Goal: Transaction & Acquisition: Purchase product/service

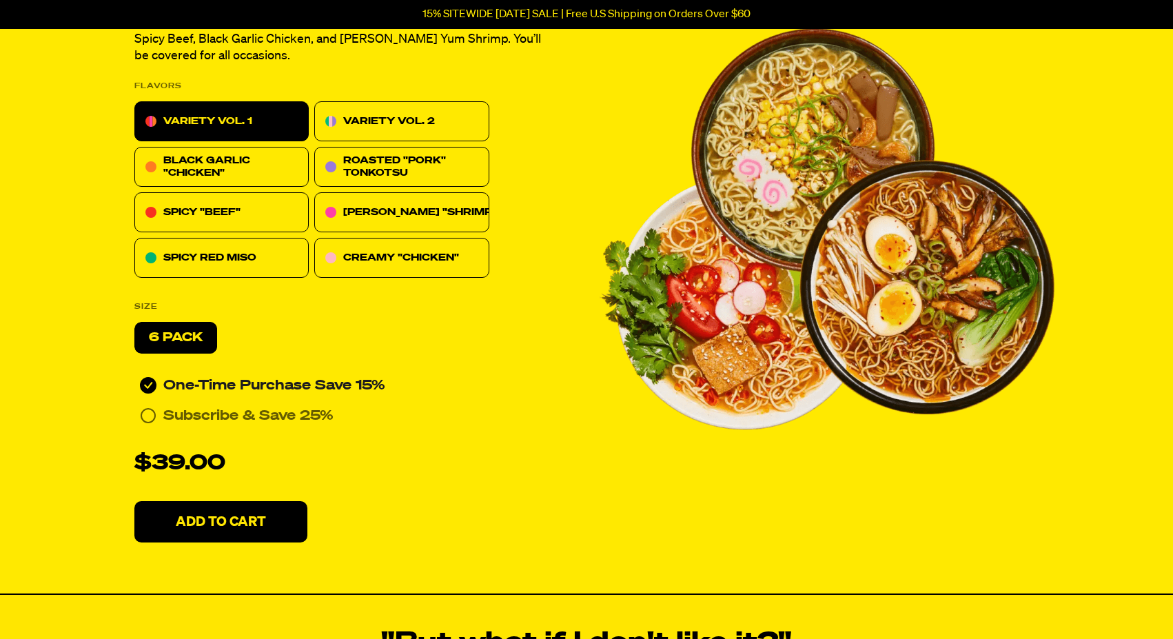
scroll to position [6081, 0]
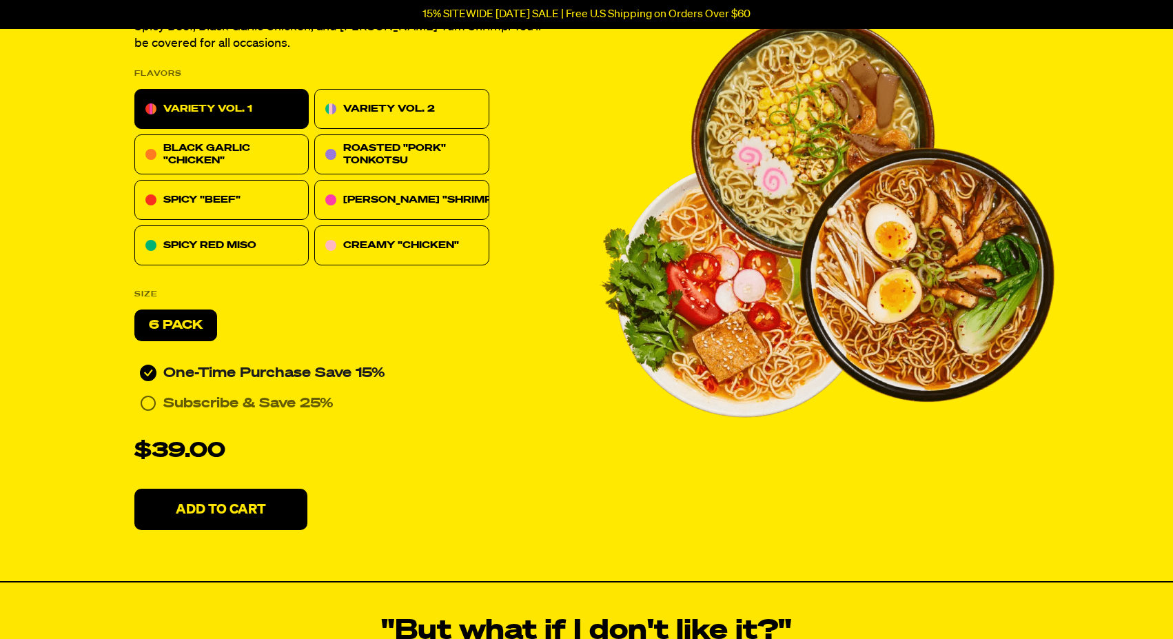
click at [208, 506] on p "Add To Cart" at bounding box center [221, 509] width 90 height 14
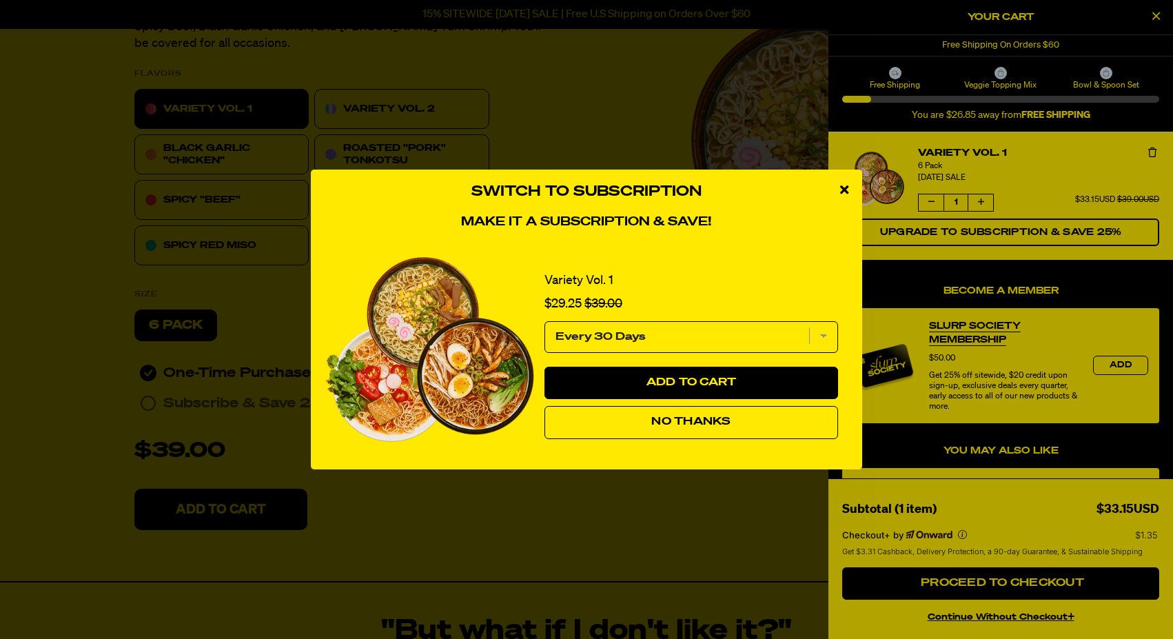
click at [822, 334] on select "Every 30 Days" at bounding box center [691, 337] width 294 height 32
click at [544, 321] on select "Every 30 Days" at bounding box center [691, 337] width 294 height 32
click at [713, 423] on span "No Thanks" at bounding box center [690, 421] width 79 height 11
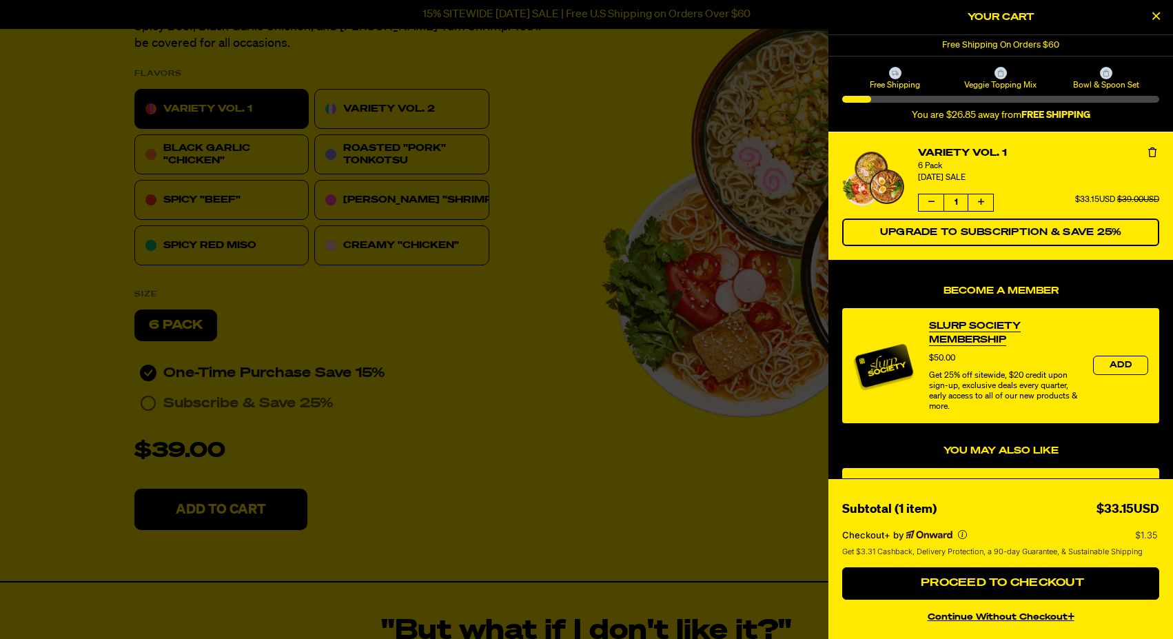
click at [389, 370] on div at bounding box center [586, 319] width 1173 height 639
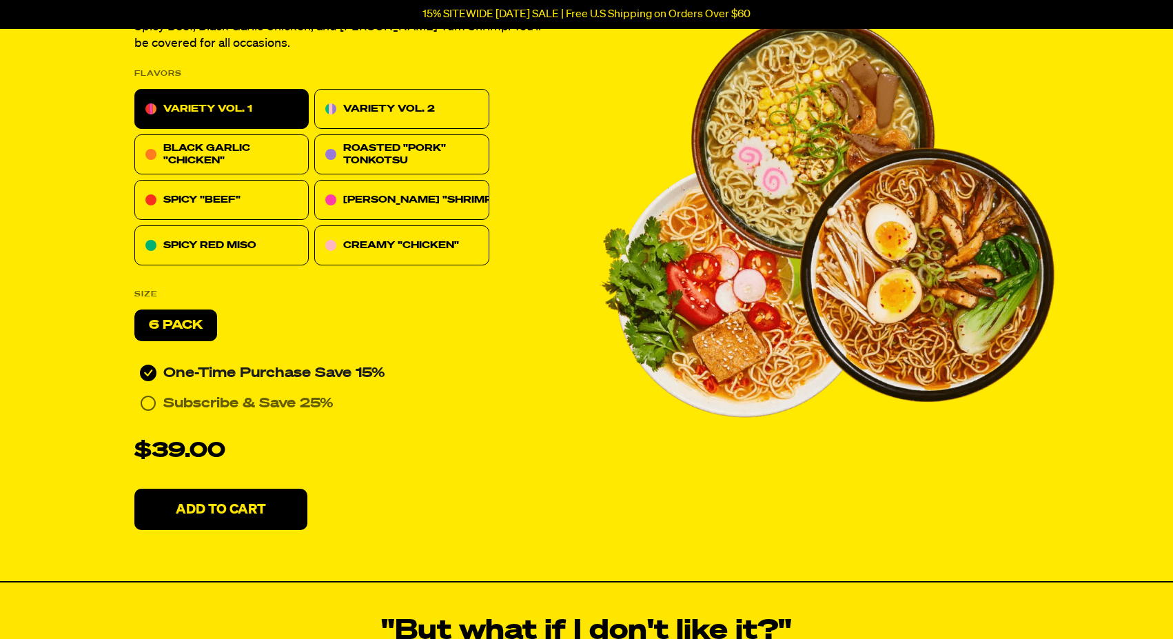
click at [397, 109] on p "VARIETY VOL. 2" at bounding box center [389, 109] width 92 height 17
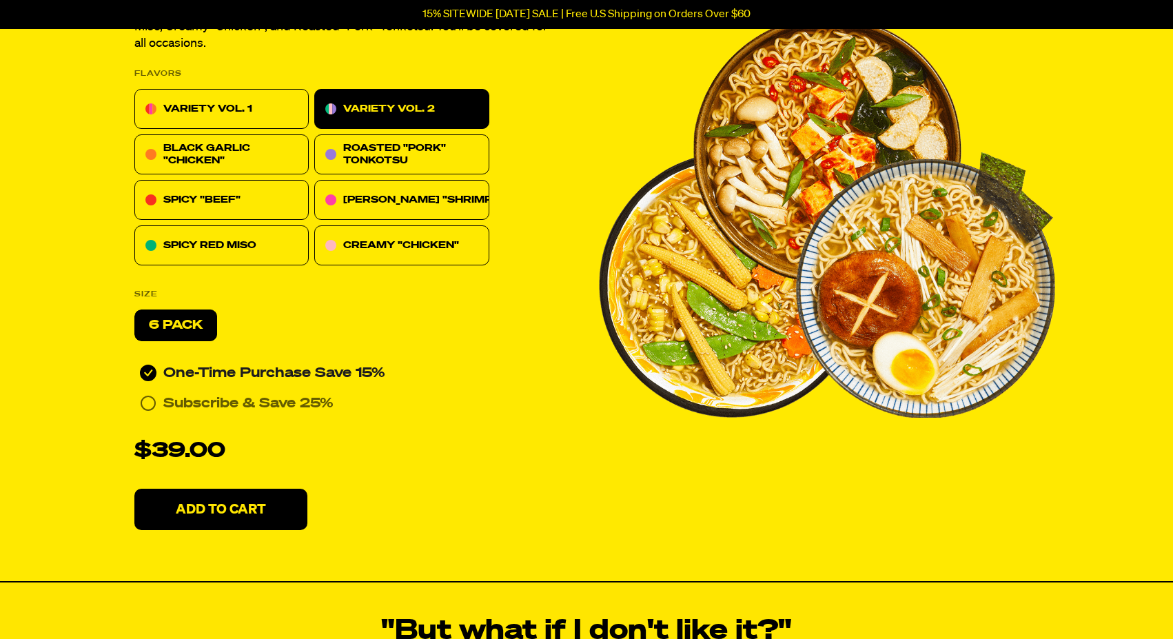
click at [230, 505] on p "Add To Cart" at bounding box center [221, 509] width 90 height 14
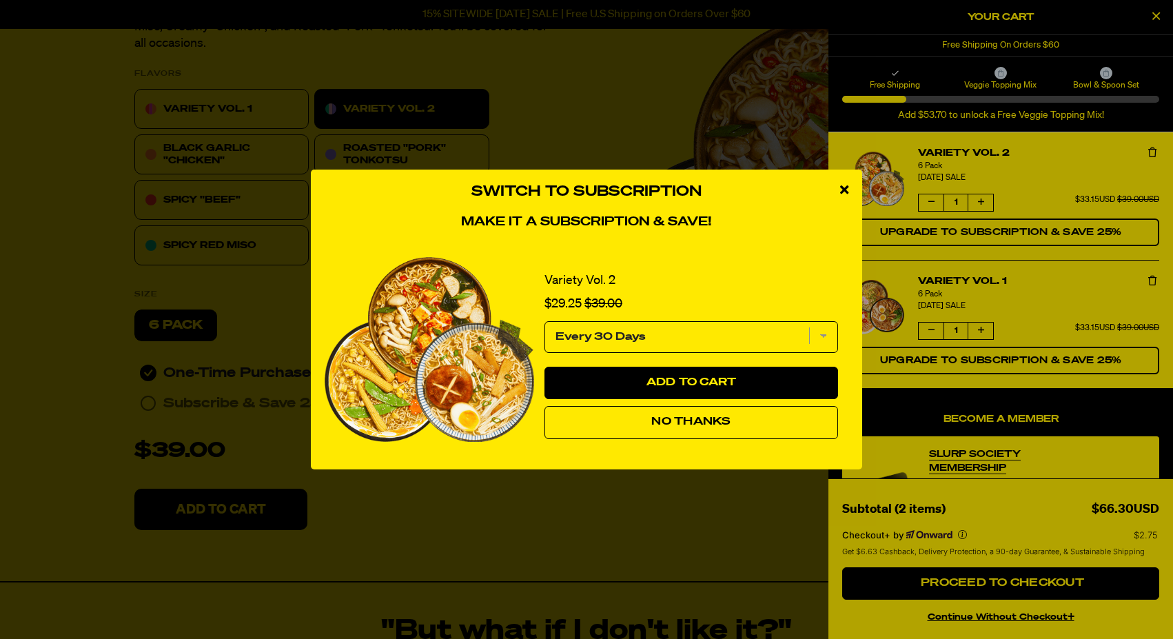
click at [651, 420] on span "No Thanks" at bounding box center [690, 421] width 79 height 11
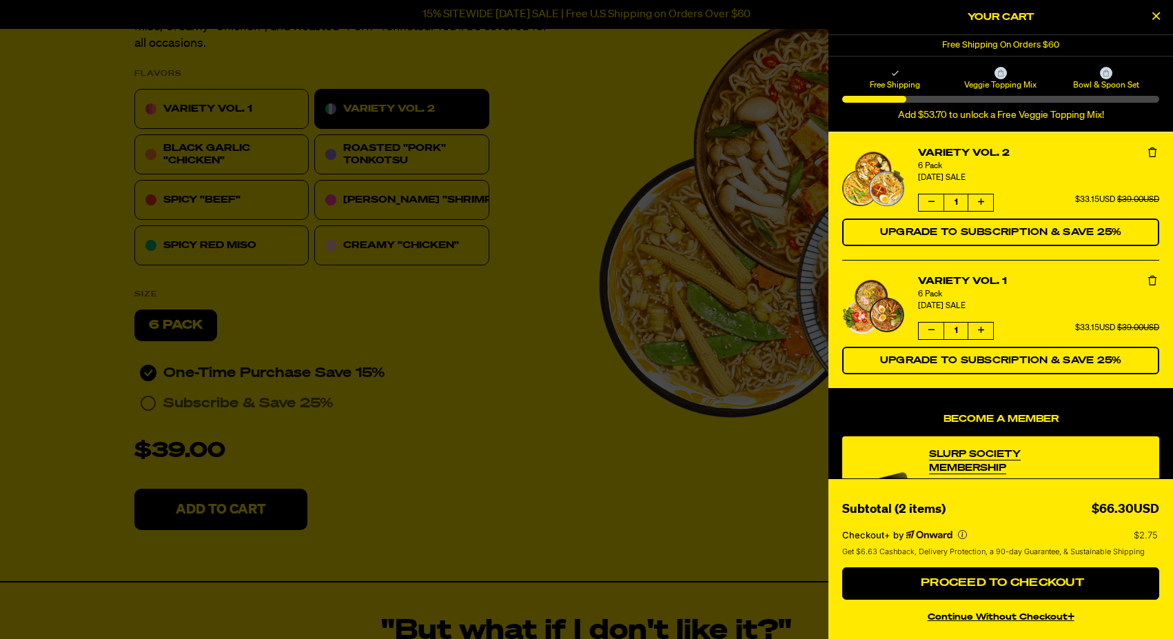
click at [998, 624] on button "continue without Checkout+" at bounding box center [1000, 615] width 317 height 20
